Goal: Information Seeking & Learning: Learn about a topic

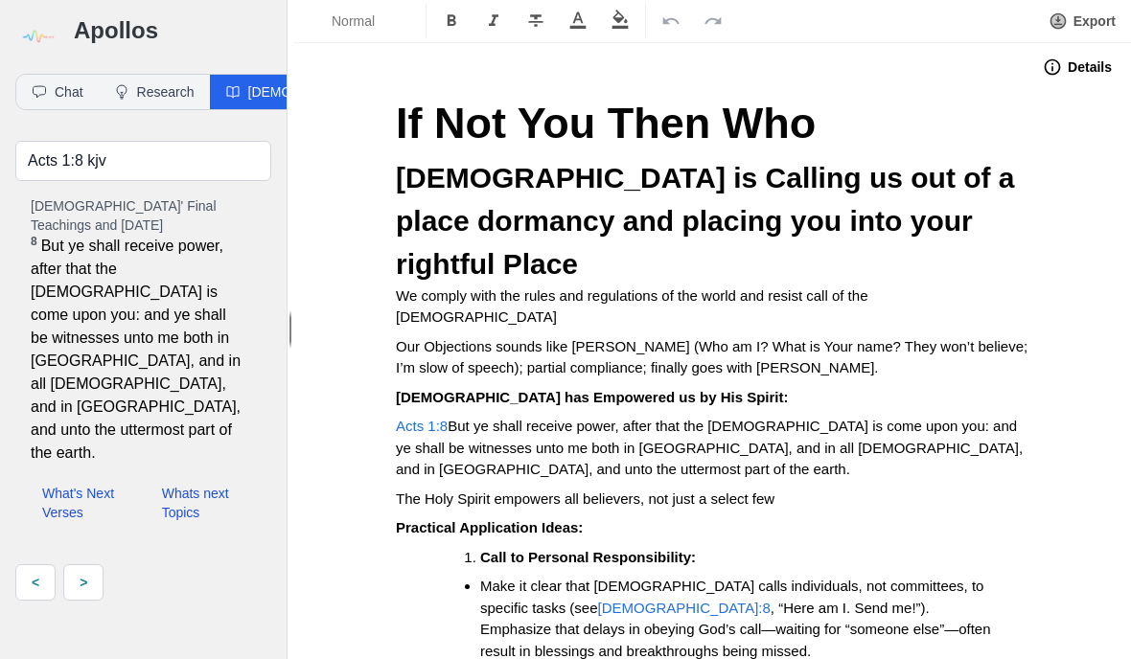
click at [179, 75] on button "Research" at bounding box center [154, 92] width 111 height 34
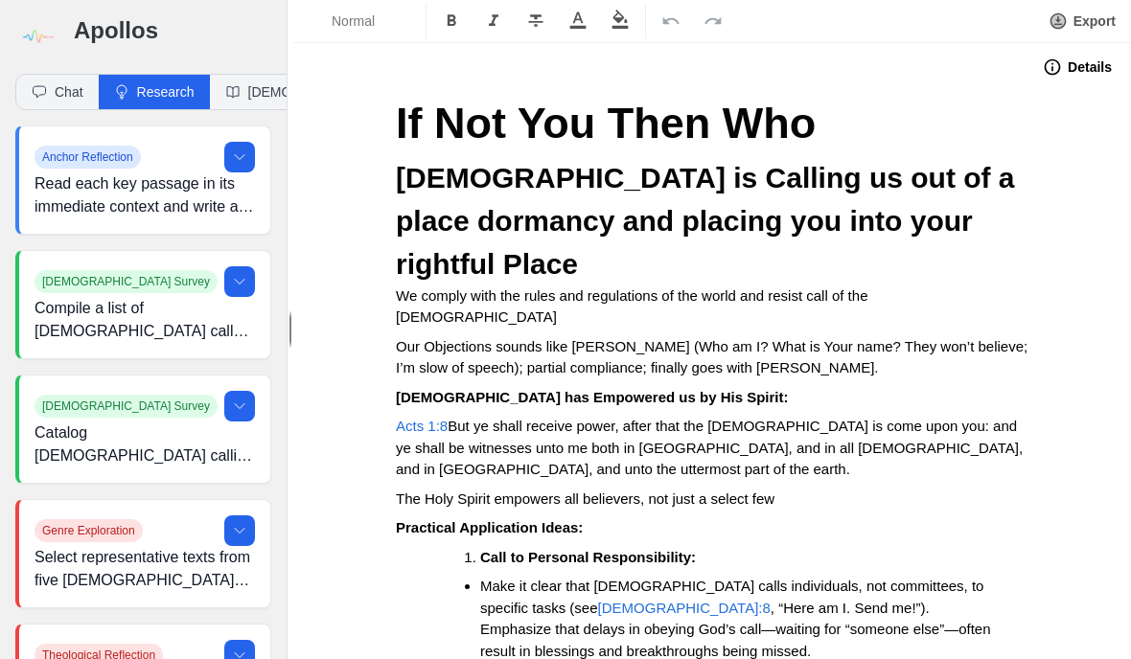
click at [135, 297] on p "Compile a list of [DEMOGRAPHIC_DATA] call narratives (e.g., [PERSON_NAME] at th…" at bounding box center [144, 320] width 220 height 46
click at [231, 266] on button at bounding box center [239, 281] width 31 height 31
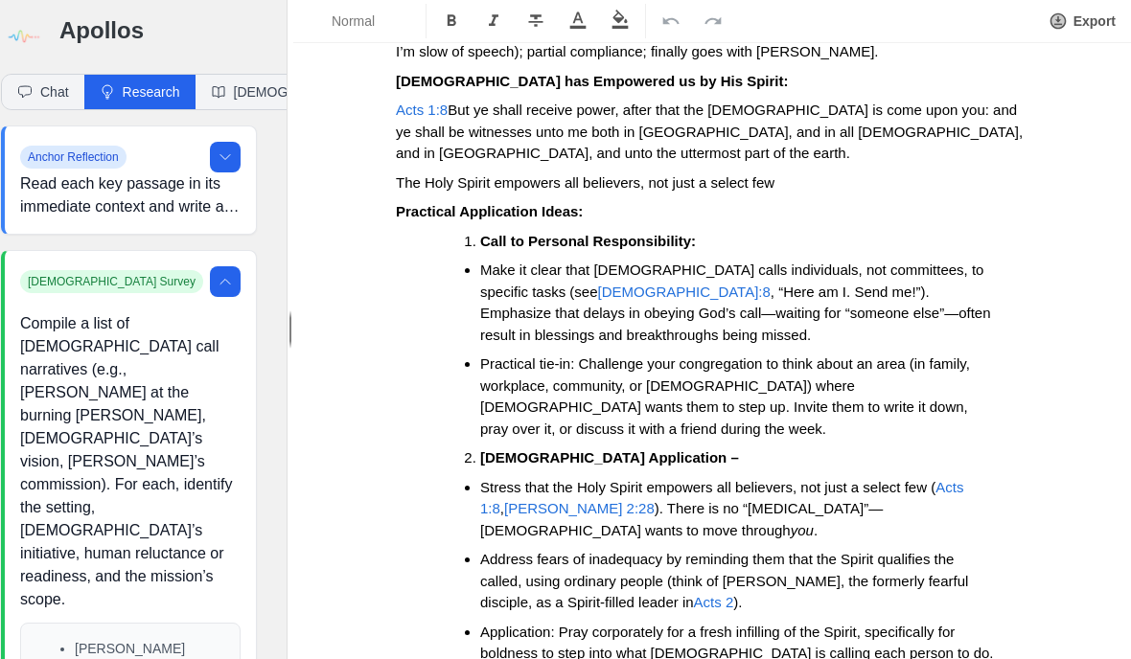
click at [239, 273] on button at bounding box center [225, 281] width 31 height 31
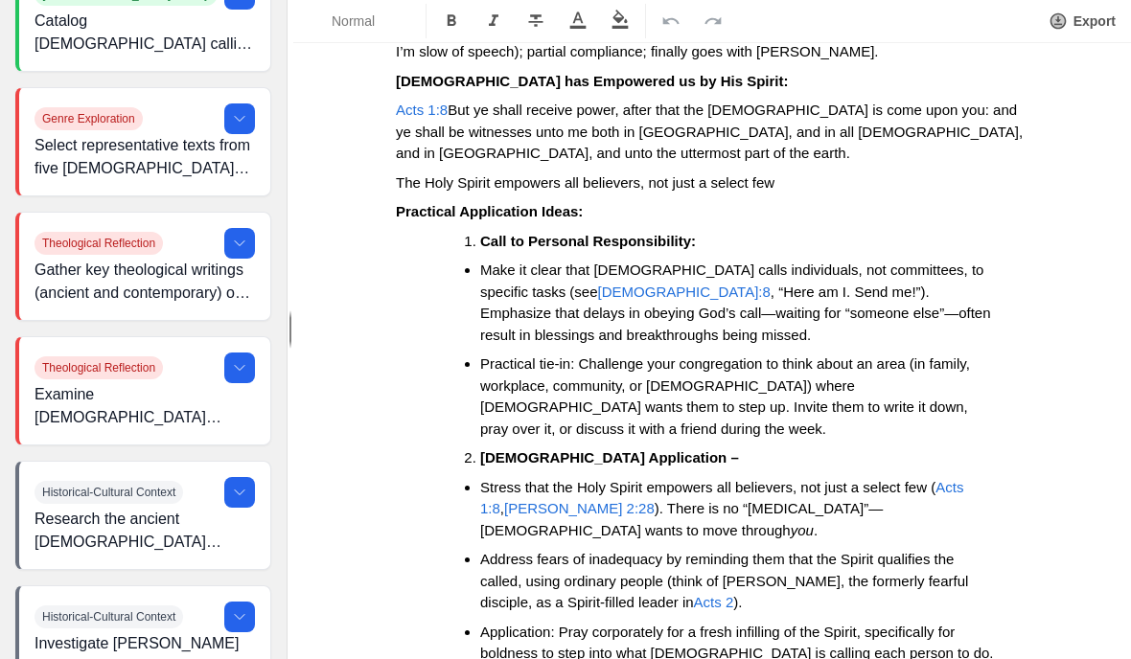
click at [236, 238] on icon at bounding box center [239, 243] width 15 height 15
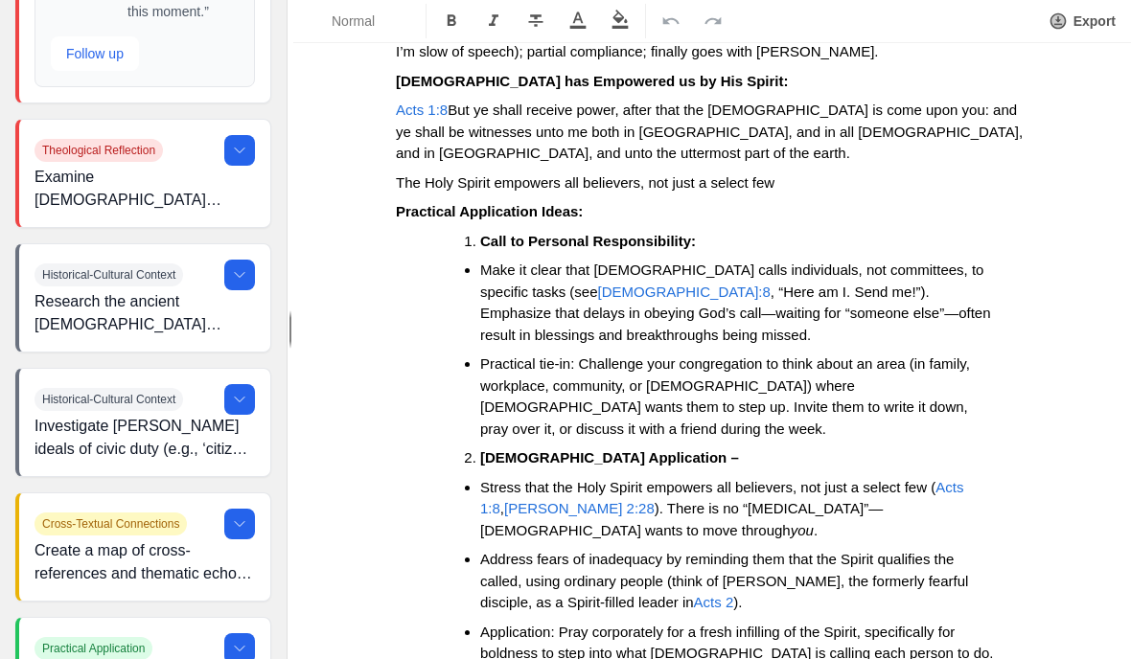
scroll to position [8949, 0]
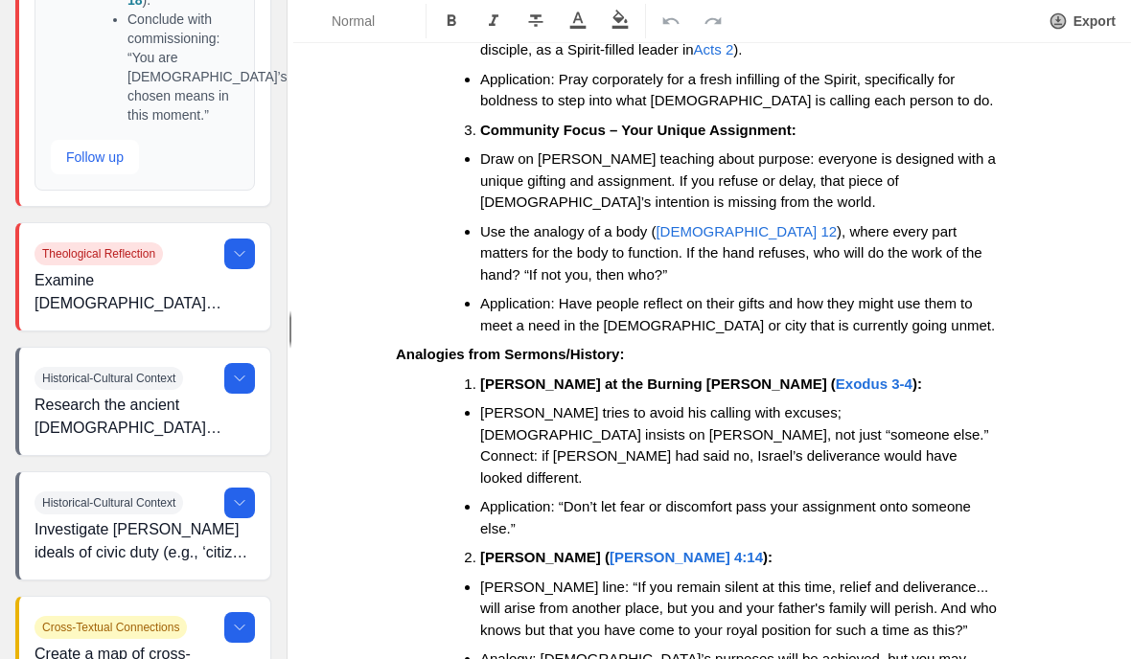
scroll to position [8846, 0]
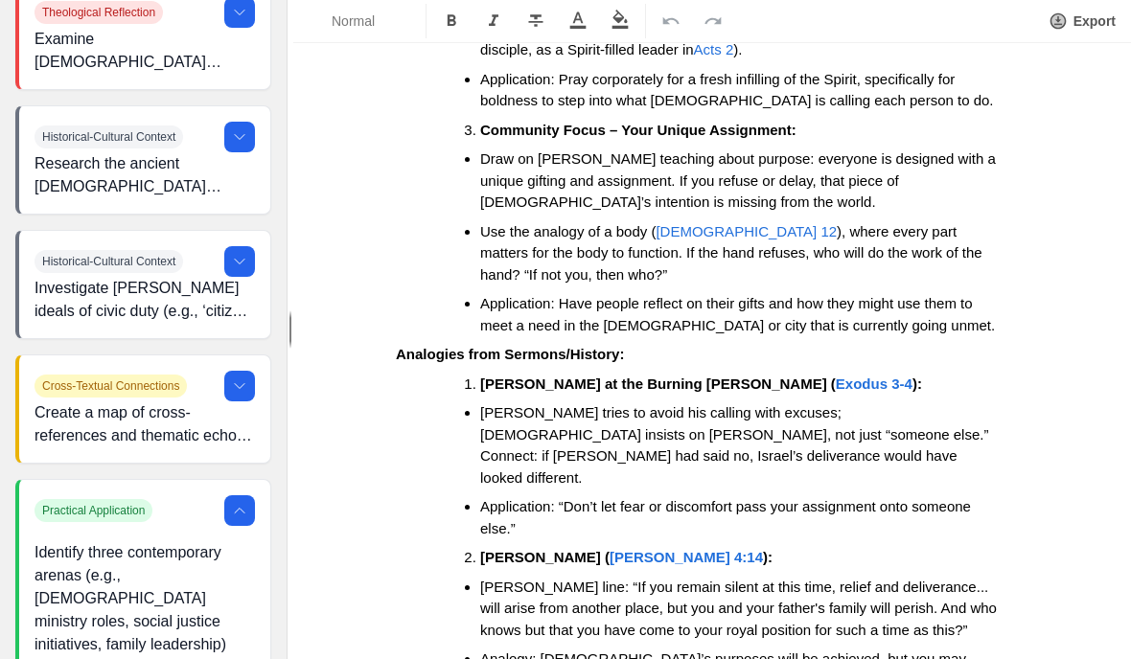
scroll to position [9077, 2]
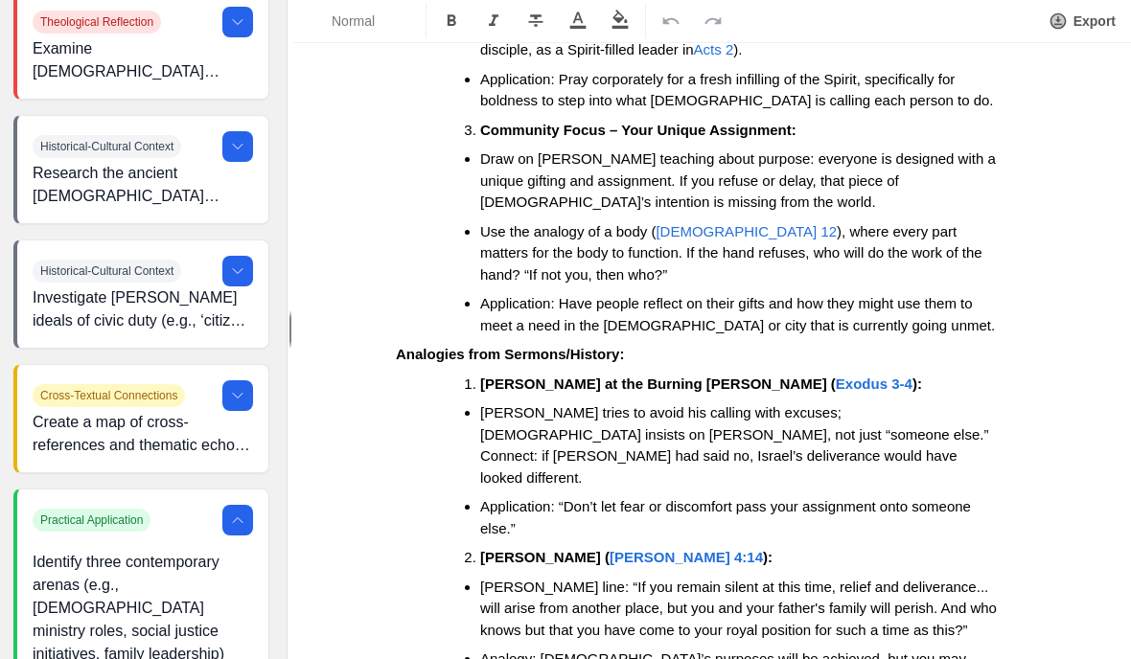
click at [235, 551] on p "Identify three contemporary arenas (e.g., [DEMOGRAPHIC_DATA] ministry roles, so…" at bounding box center [143, 666] width 220 height 230
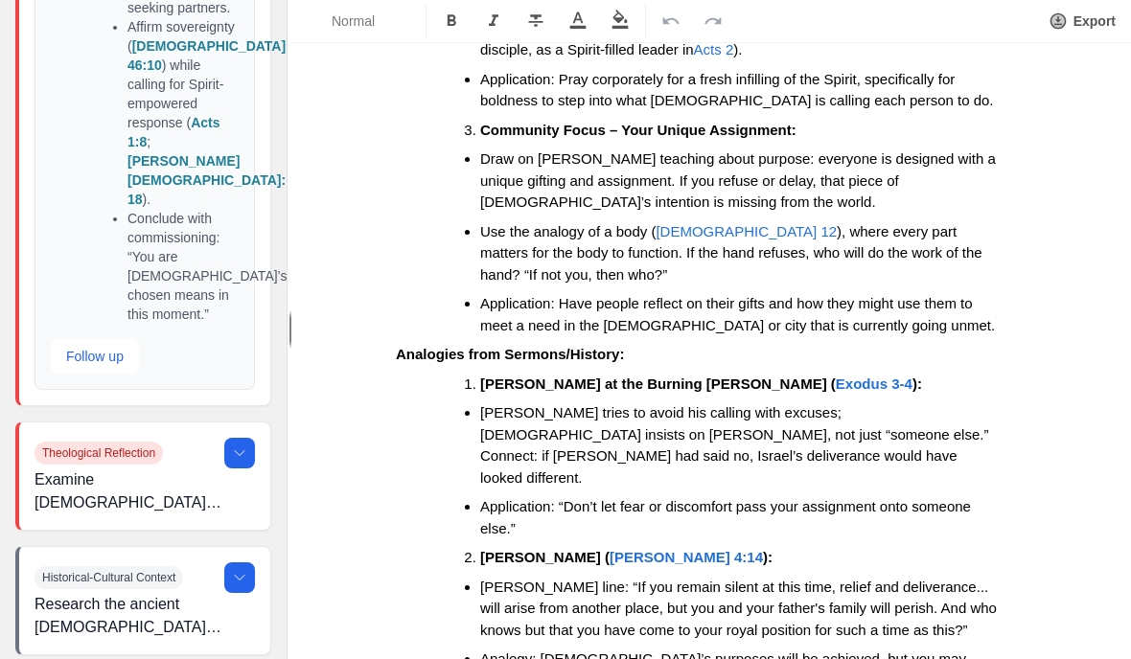
scroll to position [8686, 2]
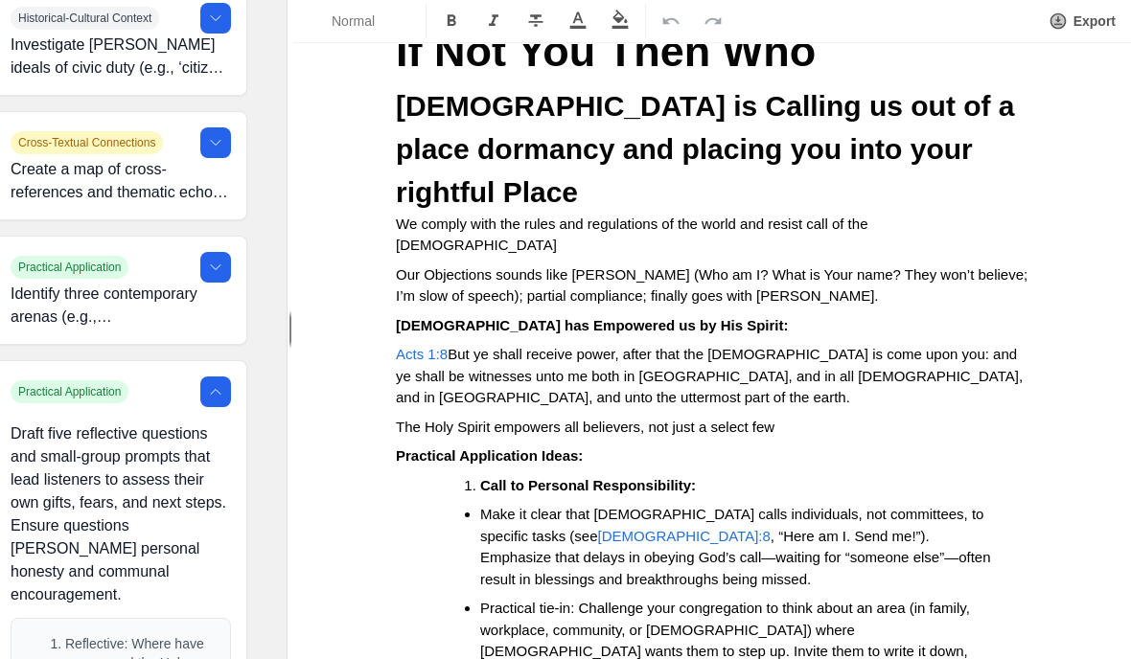
scroll to position [75, 0]
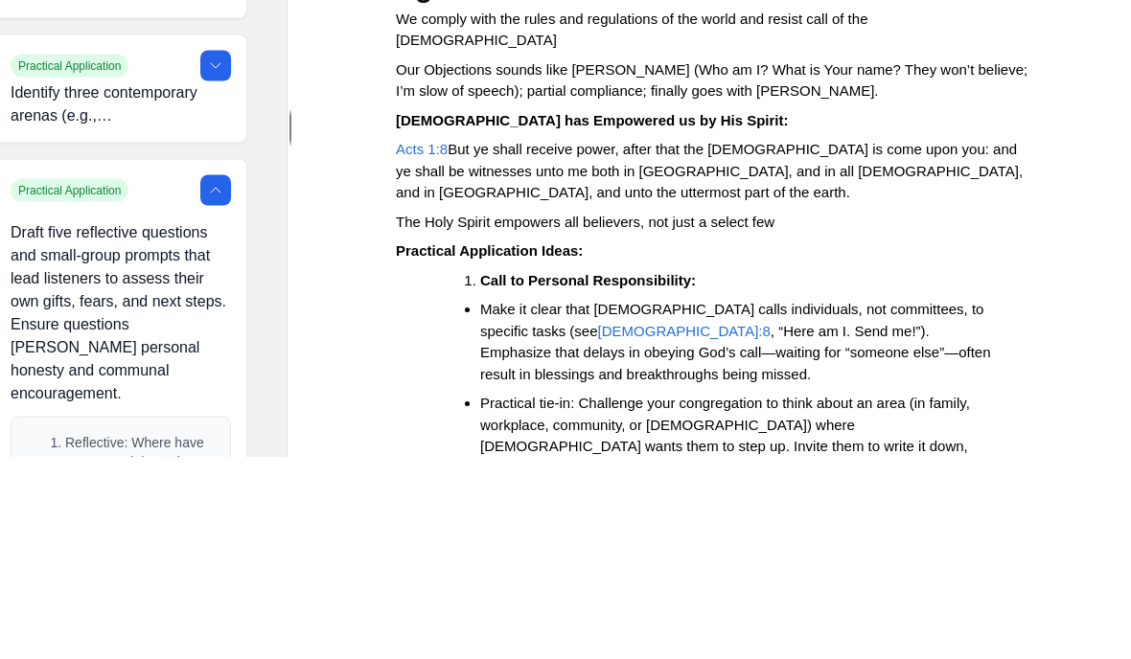
click at [816, 414] on p "The Holy Spirit empowers all believers, not just a select few" at bounding box center [712, 425] width 632 height 22
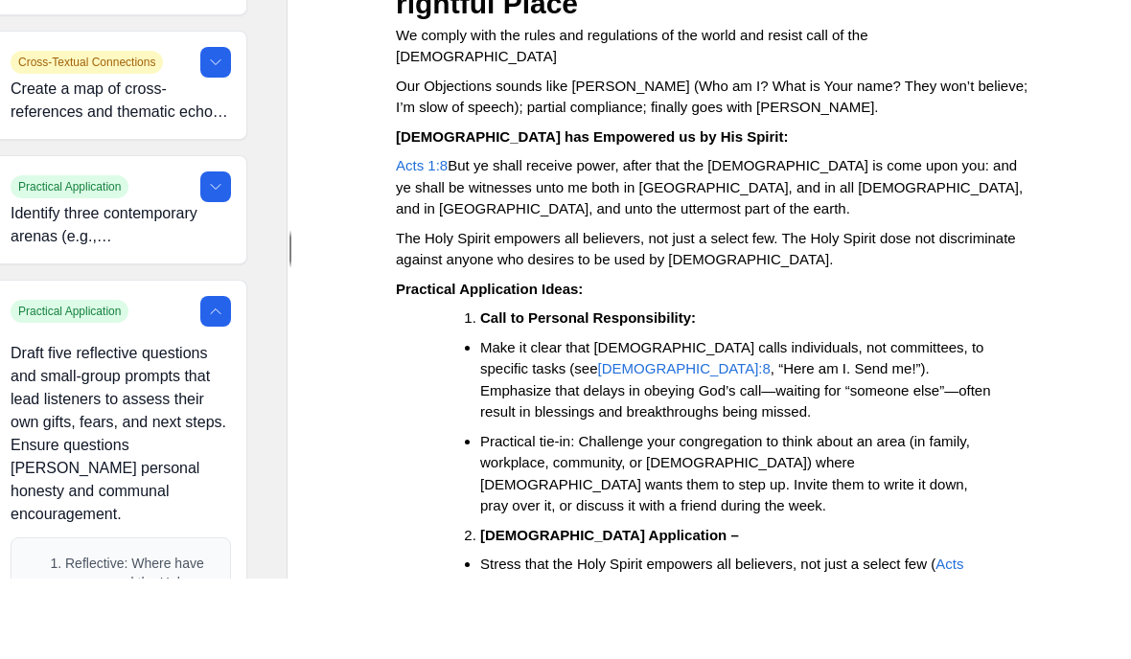
scroll to position [181, 0]
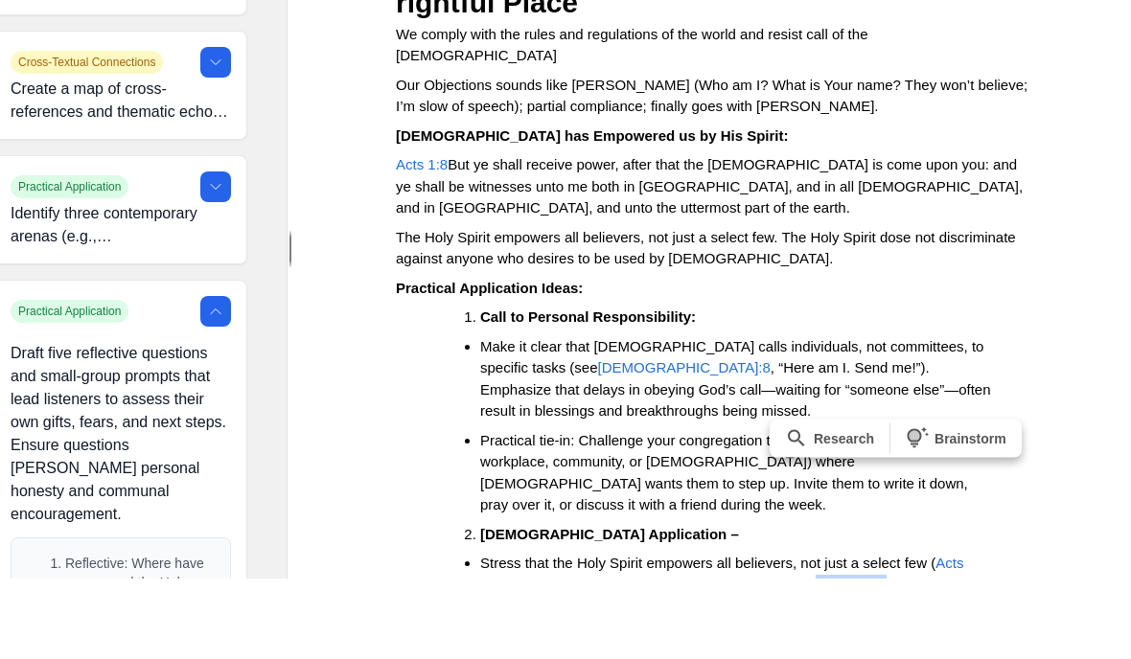
copy li "[DEMOGRAPHIC_DATA] wants to move through you ."
click at [812, 308] on p "The Holy Spirit empowers all believers, not just a select few. The Holy Spirit …" at bounding box center [712, 329] width 632 height 43
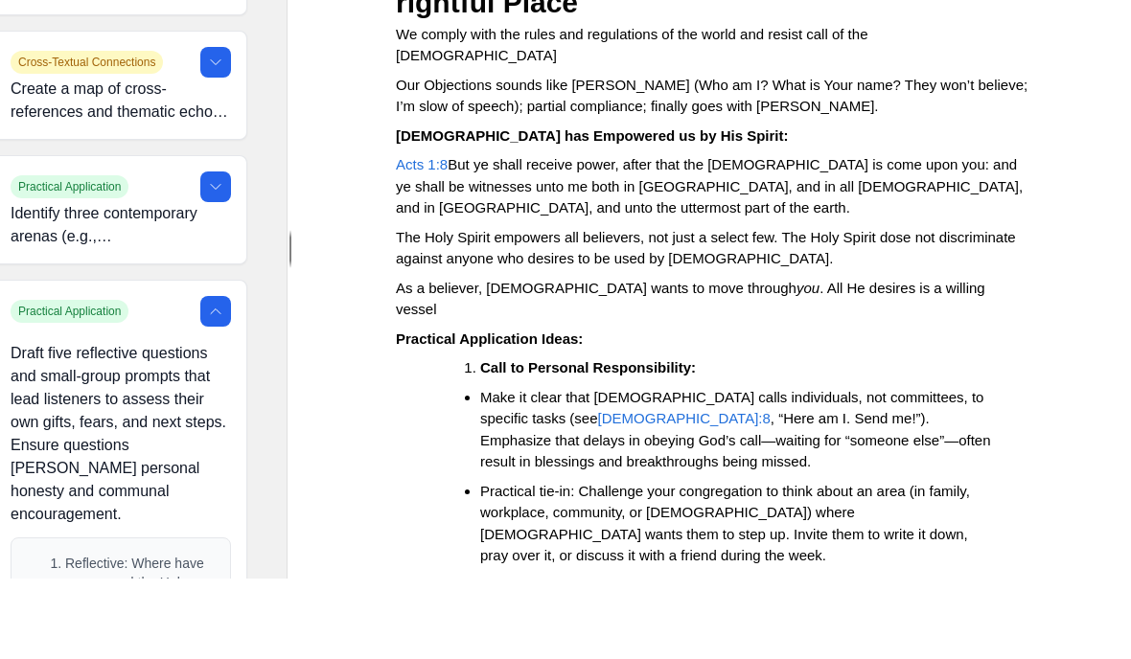
copy span "Address fears of inadequacy by reminding them that the Spirit qualifies the cal…"
click at [943, 358] on p "As a believer, [DEMOGRAPHIC_DATA] wants to move through you . All He desires is…" at bounding box center [712, 379] width 632 height 43
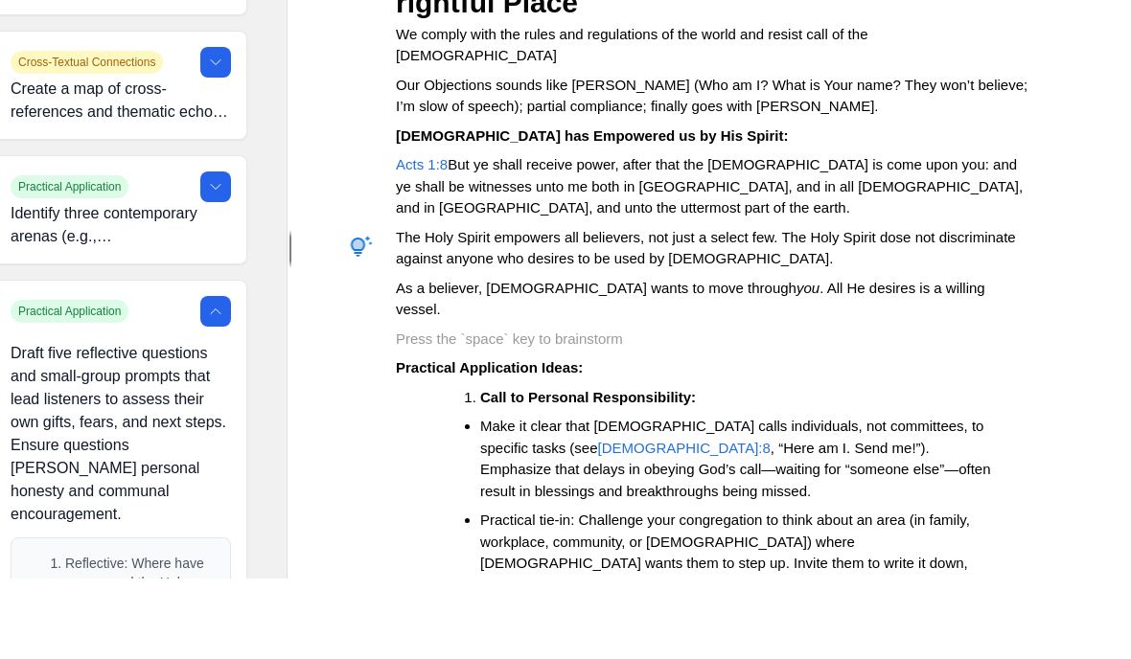
click at [482, 409] on p at bounding box center [712, 420] width 632 height 22
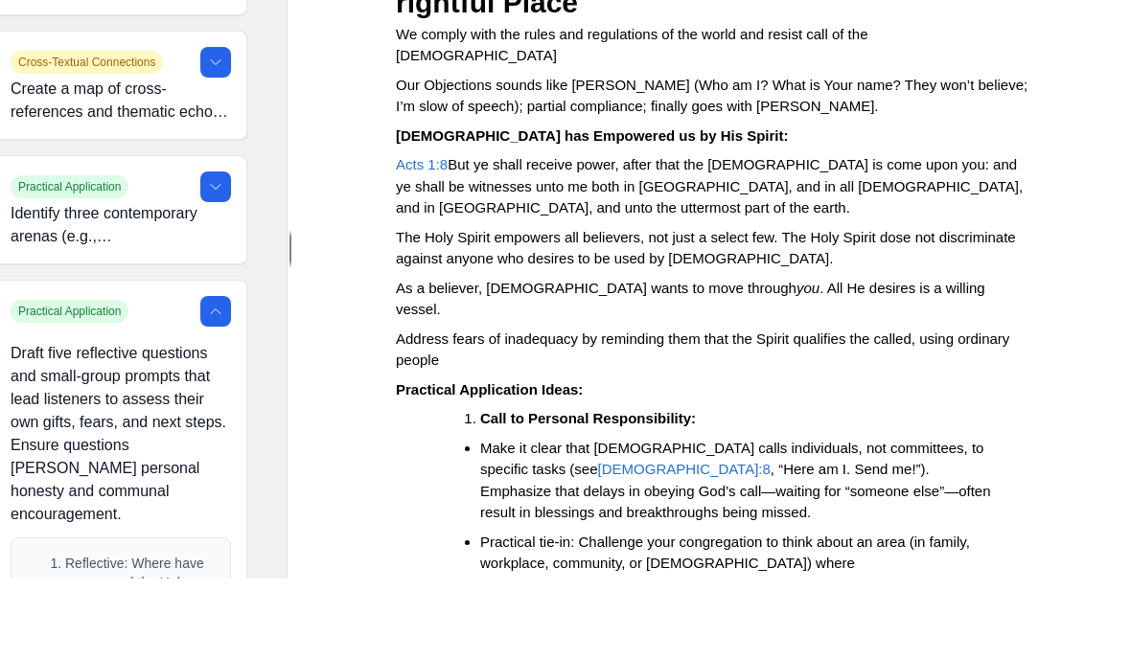
click at [399, 411] on span "Address fears of inadequacy by reminding them that the Spirit qualifies the cal…" at bounding box center [705, 430] width 618 height 38
click at [398, 411] on span "Address fears of inadequacy by reminding them that the Spirit qualifies the cal…" at bounding box center [705, 430] width 618 height 38
click at [625, 411] on span "No need to fear inadequacy by reminding them that the Spirit qualifies the call…" at bounding box center [702, 430] width 612 height 38
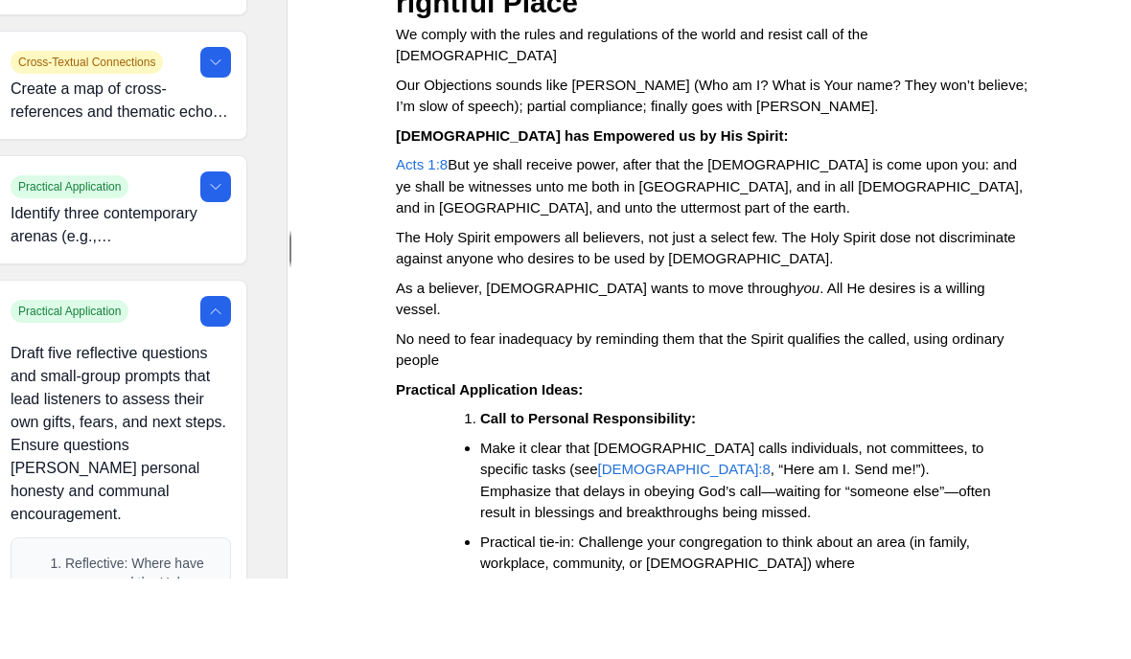
click at [624, 411] on span "No need to fear inadequacy by reminding them that the Spirit qualifies the call…" at bounding box center [702, 430] width 612 height 38
click at [610, 411] on span "No need to fear inadequacy by reminding them that the Spirit qualifies the call…" at bounding box center [702, 430] width 612 height 38
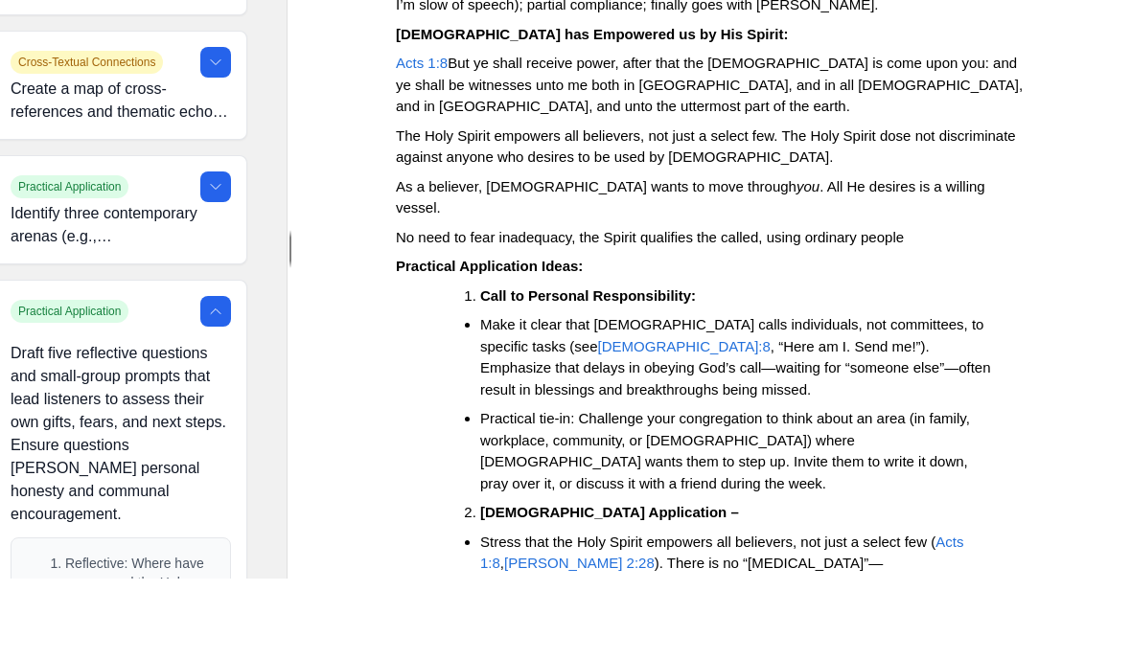
scroll to position [293, 0]
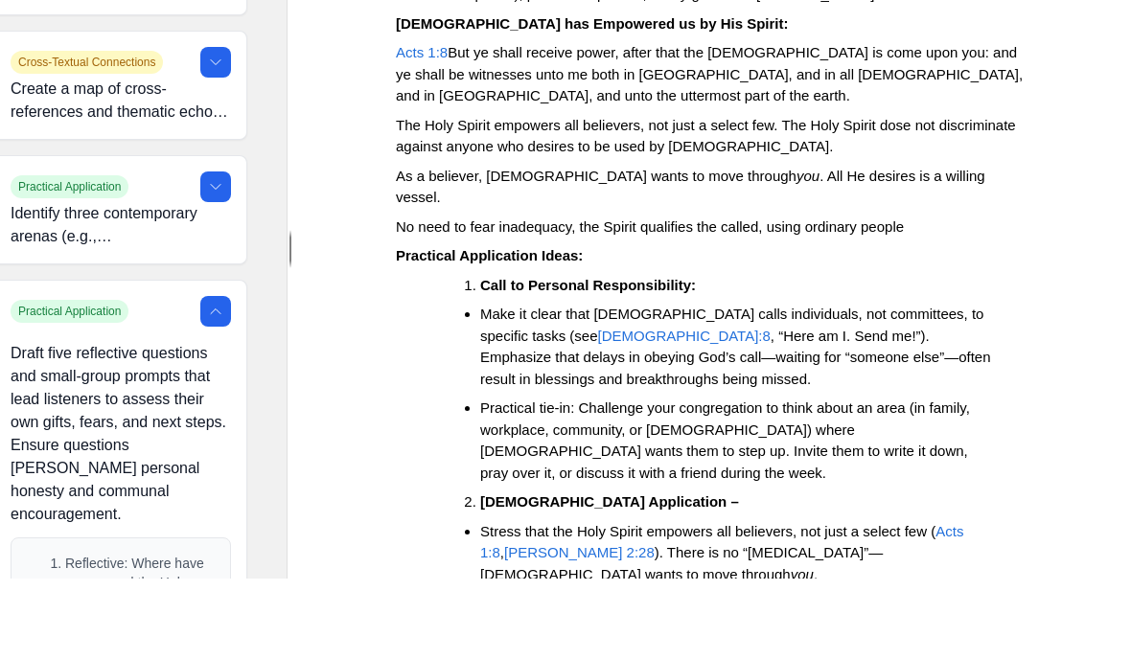
copy span "Pray corporately for a fresh infilling of the Spirit, specifically for boldness…"
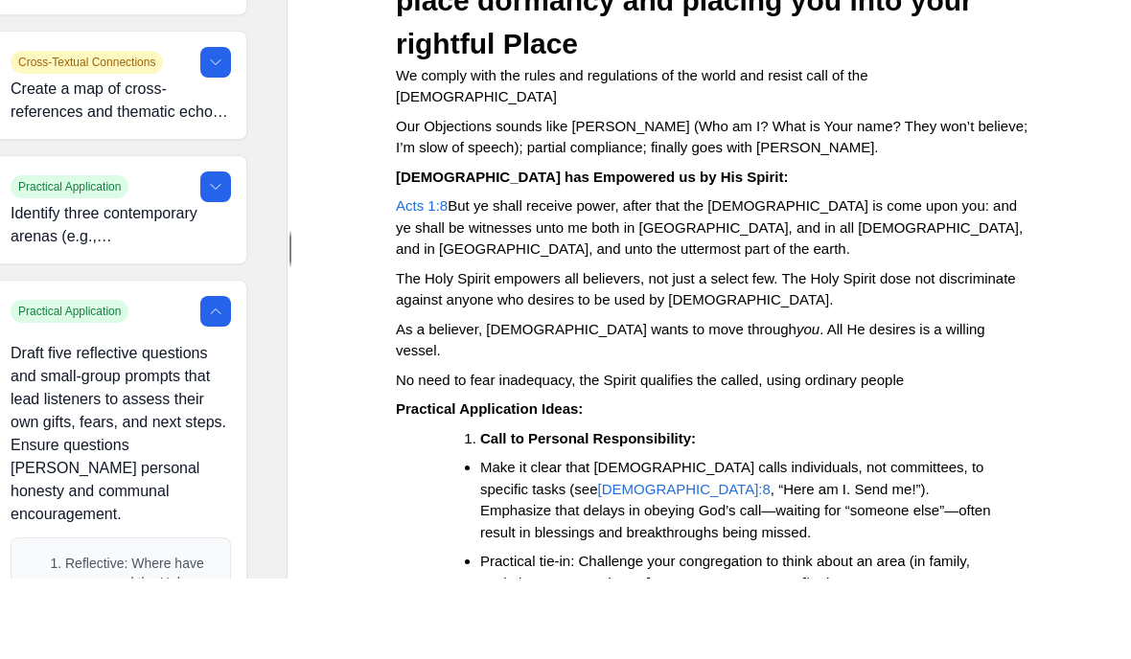
scroll to position [123, 0]
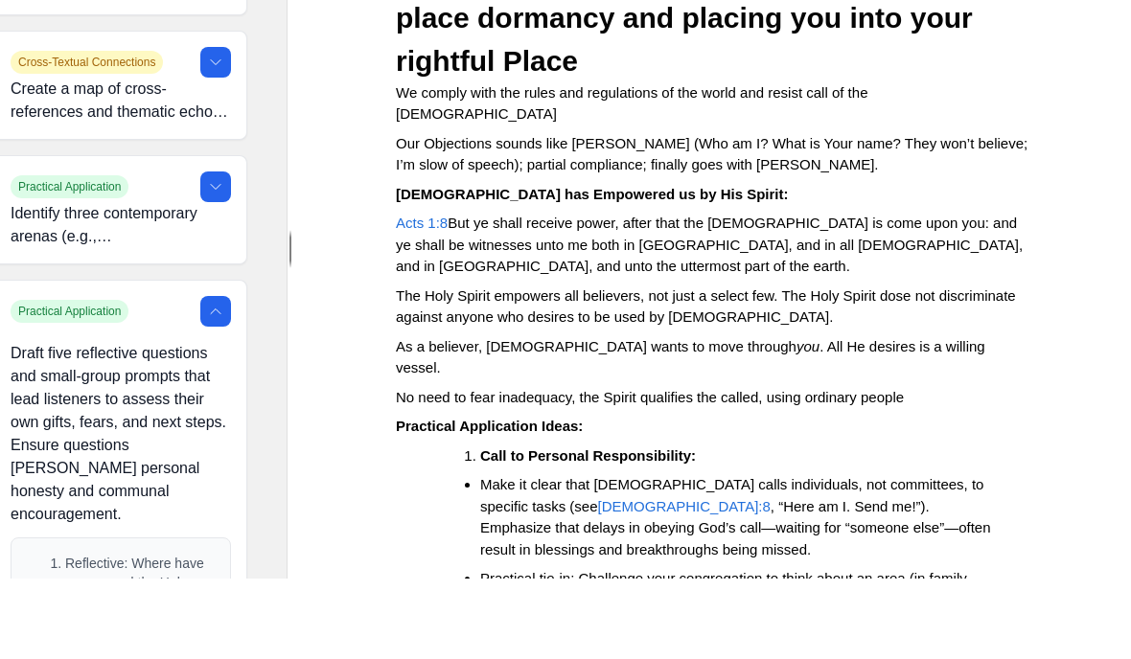
click at [957, 468] on p "No need to fear inadequacy, the Spirit qualifies the called, using ordinary peo…" at bounding box center [712, 479] width 632 height 22
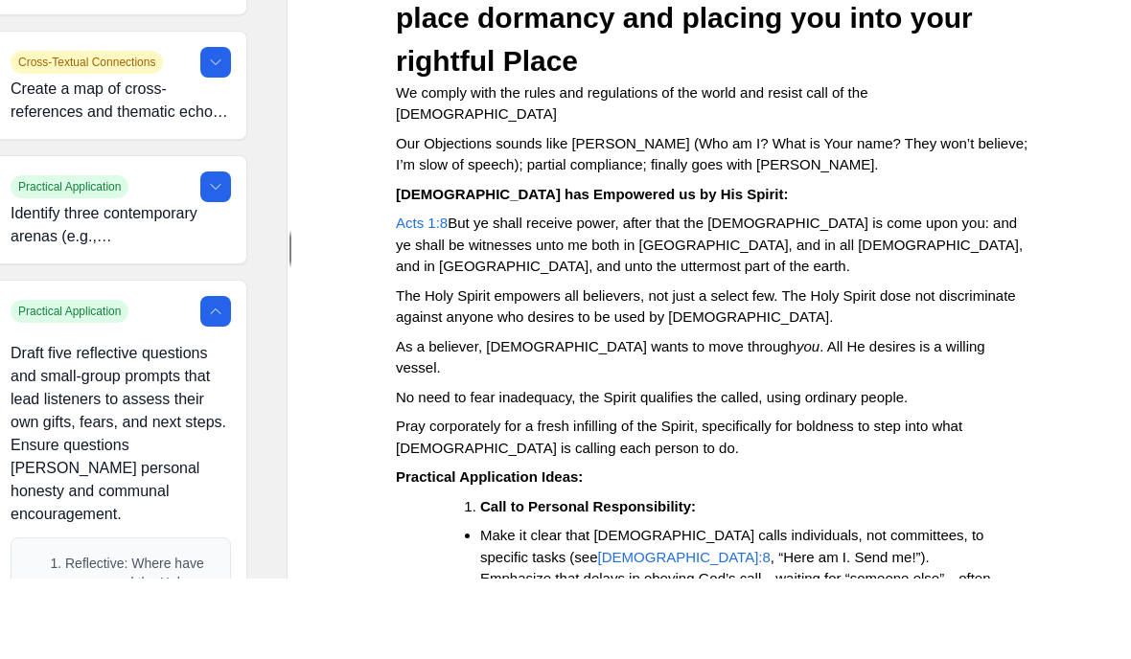
click at [449, 498] on span "Pray corporately for a fresh infilling of the Spirit, specifically for boldness…" at bounding box center [681, 517] width 570 height 38
click at [448, 498] on span "Pray corporately for a fresh infilling of the Spirit, specifically for boldness…" at bounding box center [681, 517] width 570 height 38
